Goal: Task Accomplishment & Management: Manage account settings

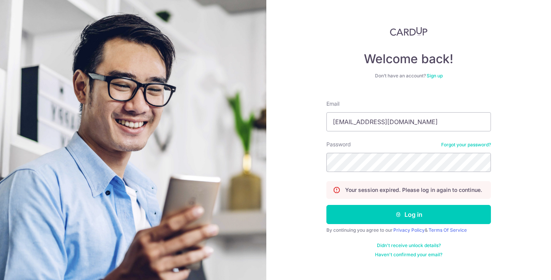
type input "[EMAIL_ADDRESS][DOMAIN_NAME]"
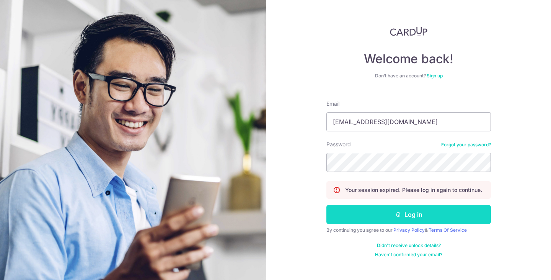
click at [398, 218] on button "Log in" at bounding box center [408, 214] width 165 height 19
